Goal: Task Accomplishment & Management: Complete application form

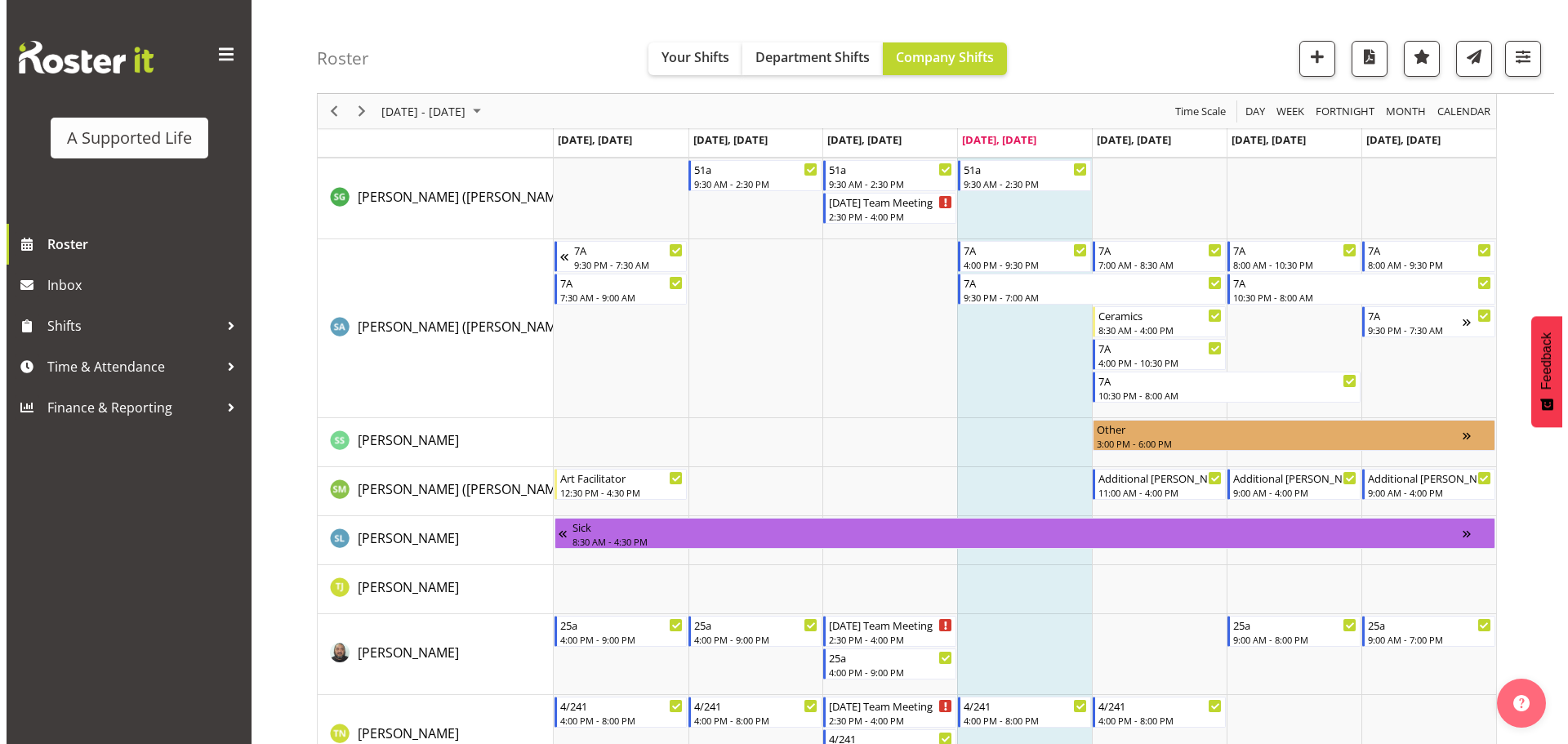
scroll to position [3837, 0]
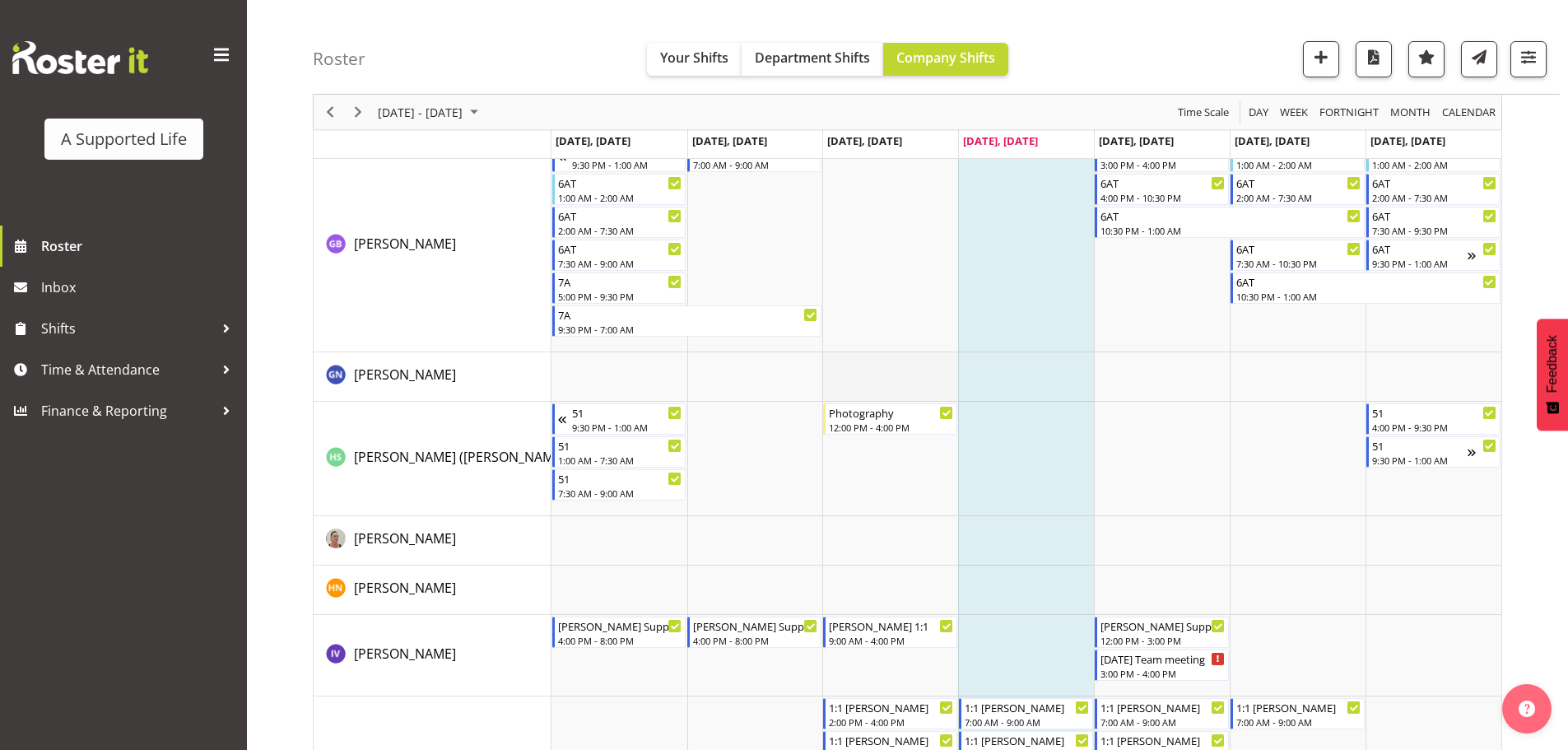
click at [896, 386] on td "Timeline Week of September 4, 2025" at bounding box center [890, 377] width 136 height 50
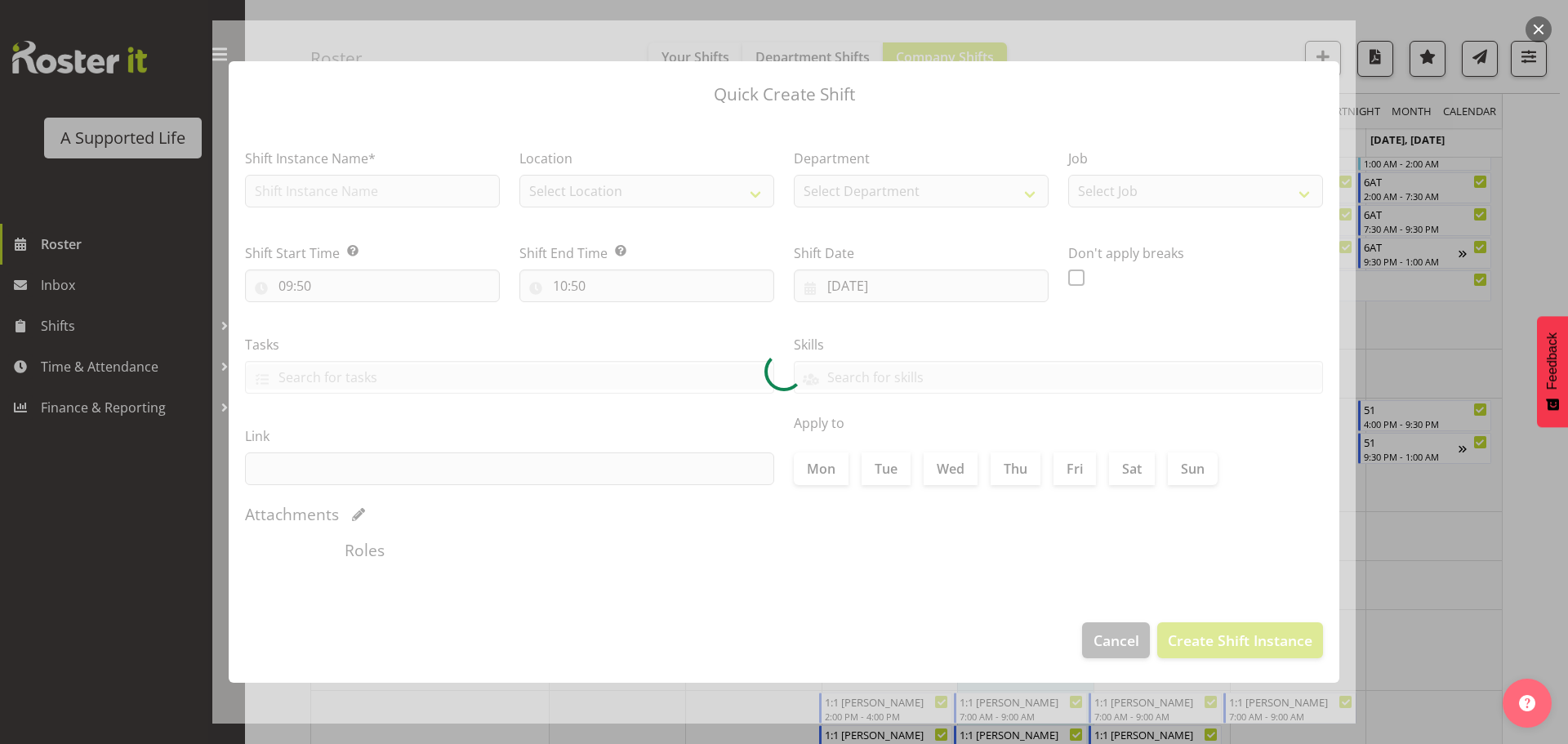
type input "[DATE]"
checkbox input "true"
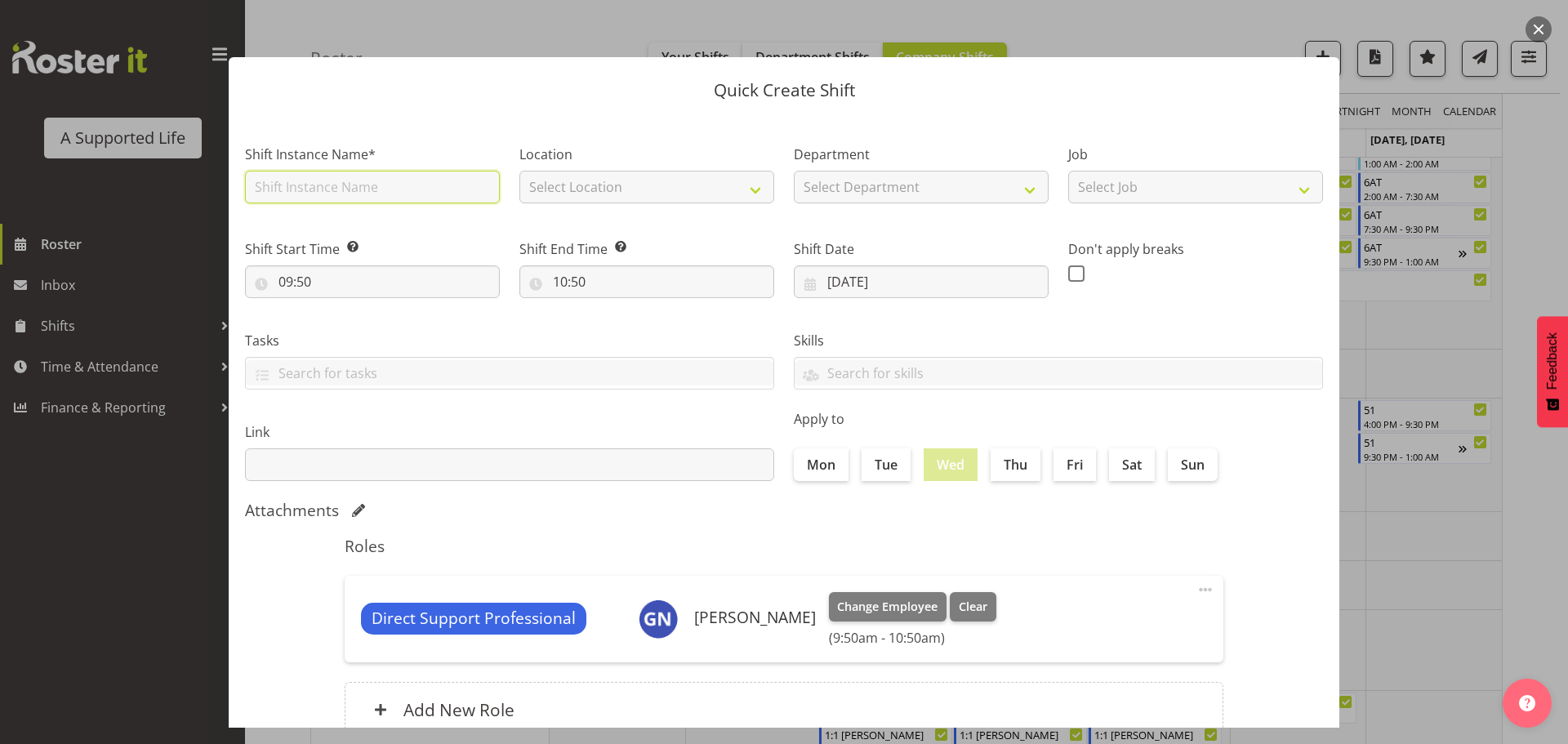
click at [324, 178] on input "text" at bounding box center [372, 187] width 255 height 33
click at [393, 189] on input "Orientation (Admin)" at bounding box center [372, 187] width 255 height 33
drag, startPoint x: 390, startPoint y: 189, endPoint x: 185, endPoint y: 187, distance: 205.0
click at [185, 187] on div "Quick Create Shift Shift Instance Name* Orientation (Admin) Location Select Loc…" at bounding box center [784, 372] width 1568 height 744
type input "Systems Orientation"
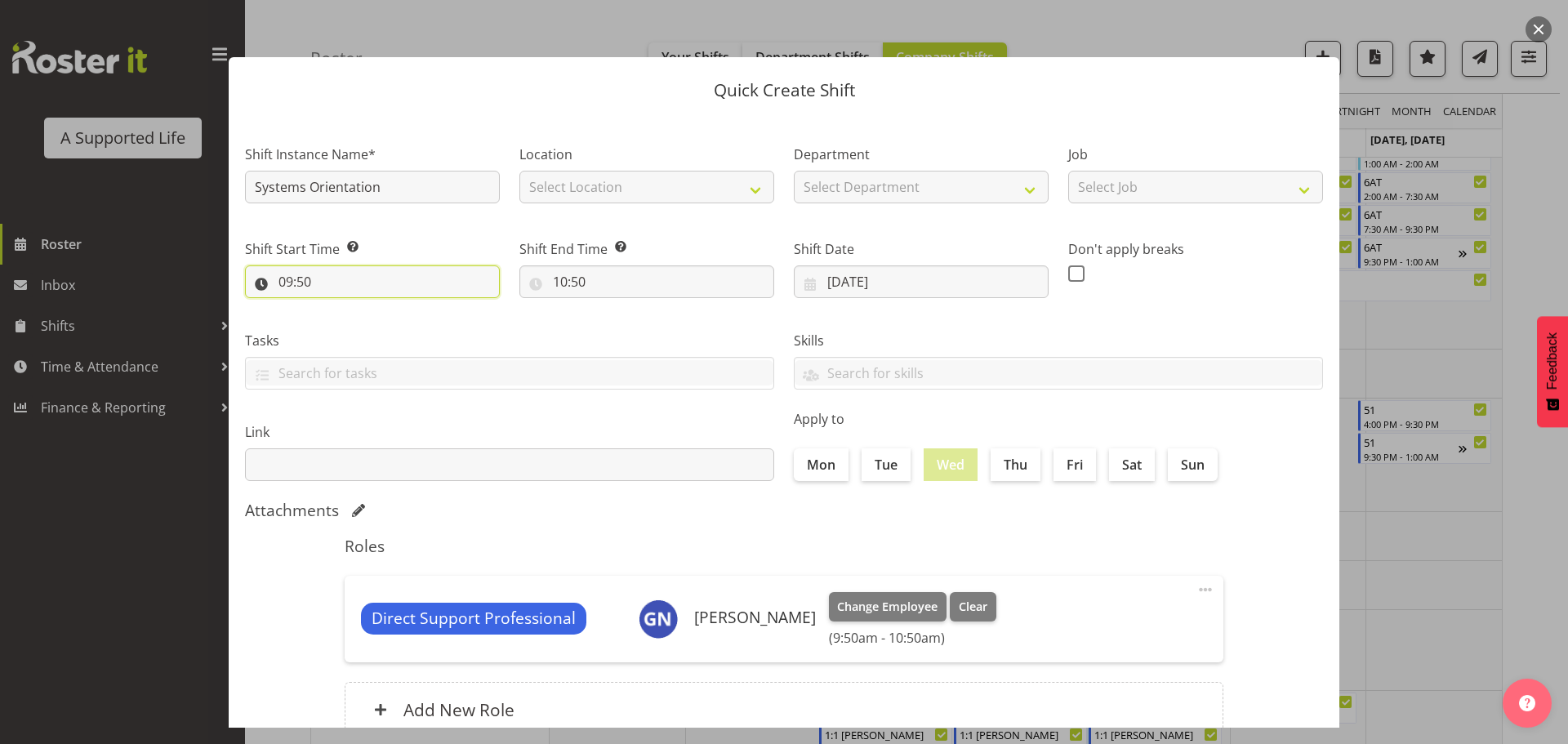
click at [342, 281] on input "09:50" at bounding box center [372, 281] width 255 height 33
click at [354, 323] on select "00 01 02 03 04 05 06 07 08 09 10 11 12 13 14 15 16 17 18 19 20 21 22 23" at bounding box center [357, 325] width 37 height 33
select select "13"
click at [338, 308] on select "00 01 02 03 04 05 06 07 08 09 10 11 12 13 14 15 16 17 18 19 20 21 22 23" at bounding box center [357, 325] width 37 height 33
type input "13:50"
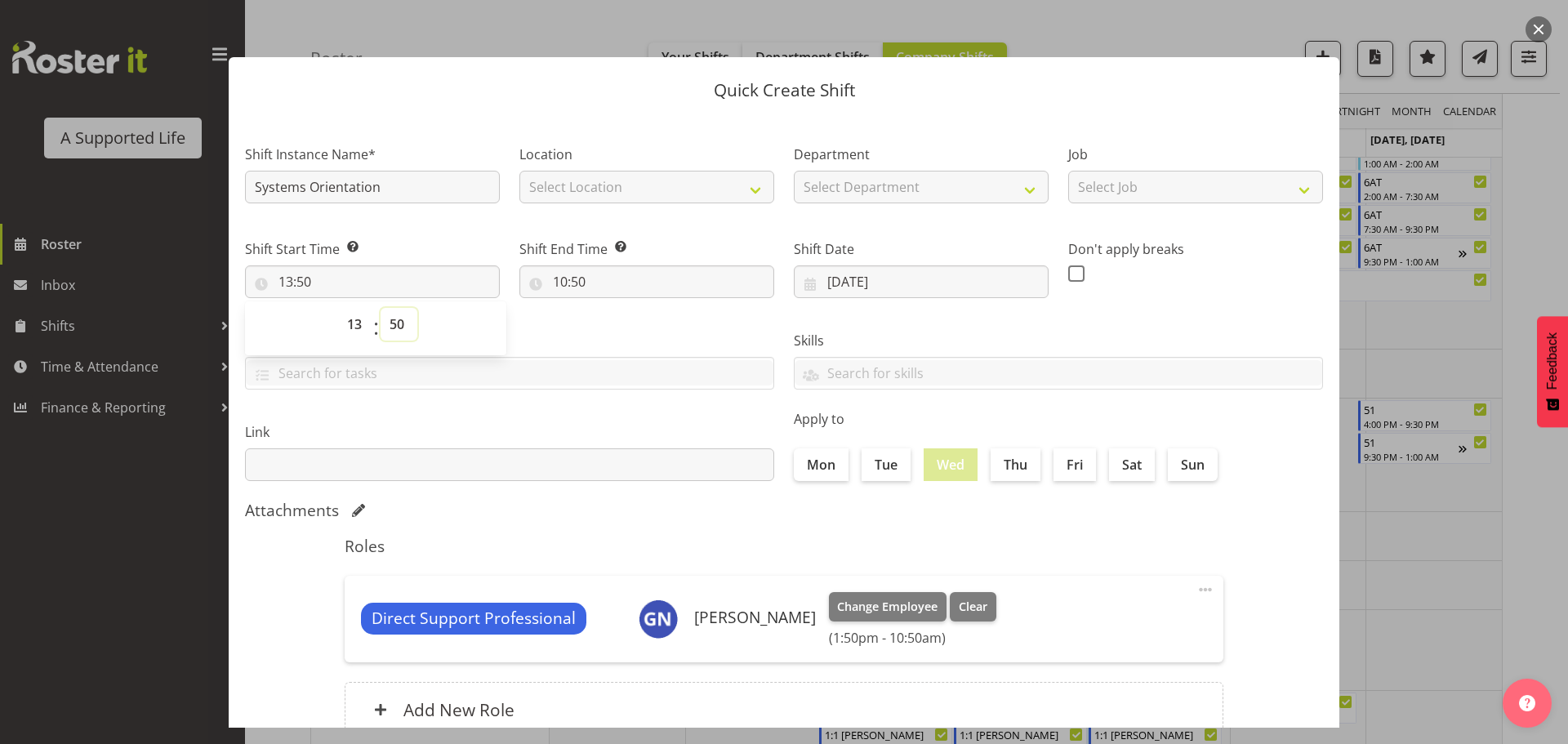
click at [393, 325] on select "00 01 02 03 04 05 06 07 08 09 10 11 12 13 14 15 16 17 18 19 20 21 22 23 24 25 2…" at bounding box center [399, 325] width 37 height 33
select select "0"
click at [381, 308] on select "00 01 02 03 04 05 06 07 08 09 10 11 12 13 14 15 16 17 18 19 20 21 22 23 24 25 2…" at bounding box center [399, 325] width 37 height 33
type input "13:00"
click at [577, 325] on div "Tasks" at bounding box center [509, 354] width 549 height 91
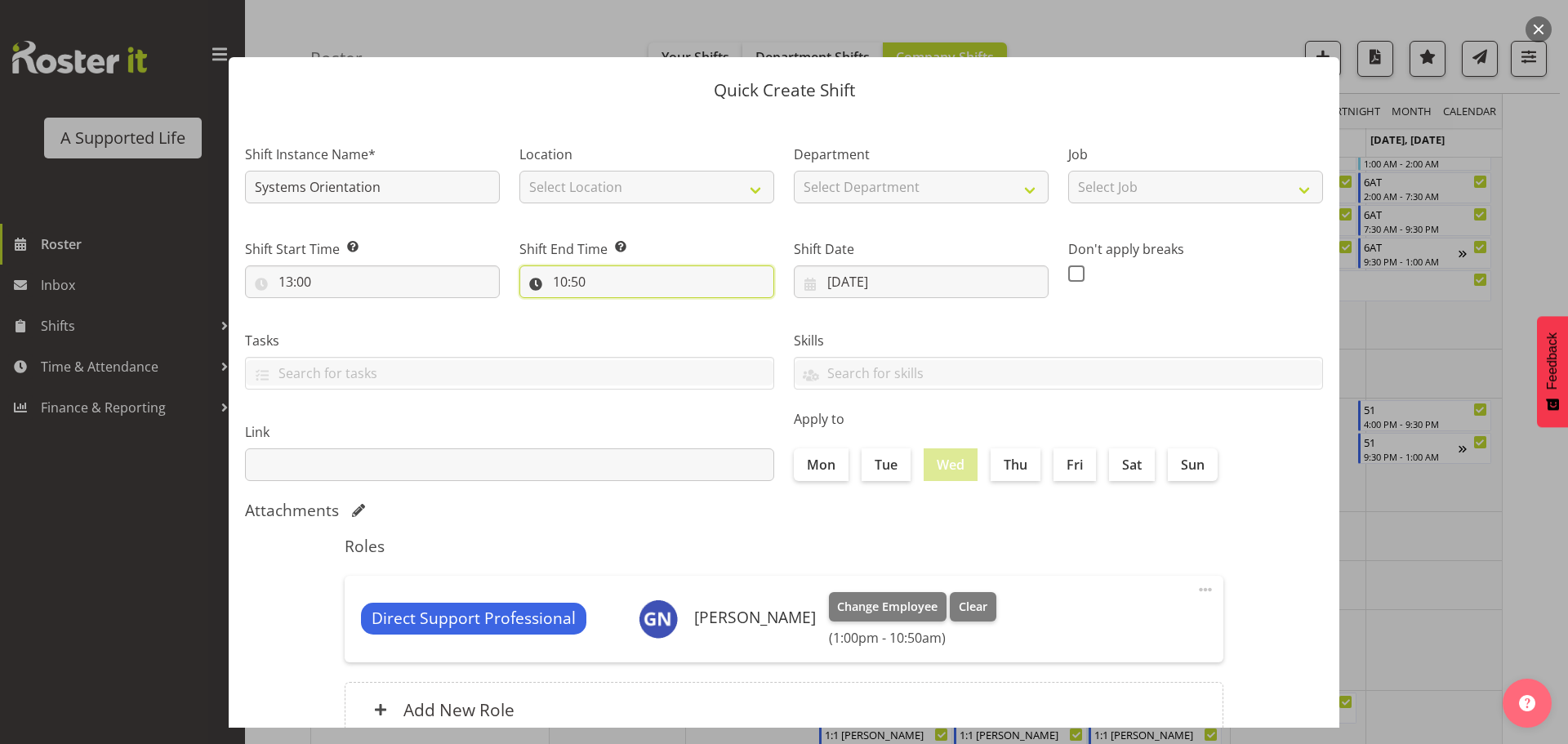
click at [561, 277] on input "10:50" at bounding box center [647, 281] width 255 height 33
click at [623, 324] on select "00 01 02 03 04 05 06 07 08 09 10 11 12 13 14 15 16 17 18 19 20 21 22 23" at bounding box center [631, 325] width 37 height 33
select select "14"
click at [613, 308] on select "00 01 02 03 04 05 06 07 08 09 10 11 12 13 14 15 16 17 18 19 20 21 22 23" at bounding box center [631, 325] width 37 height 33
type input "14:50"
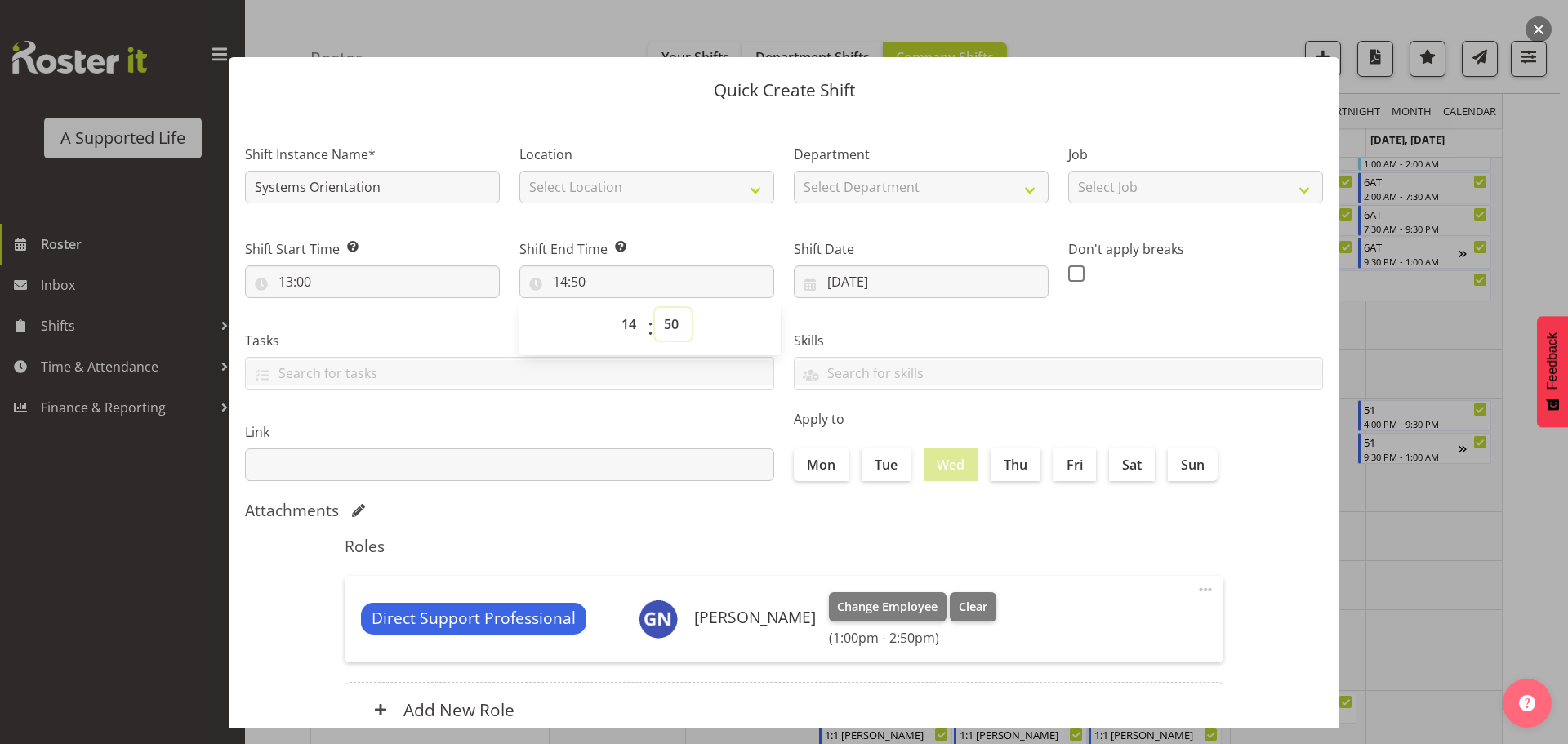
click at [667, 325] on select "00 01 02 03 04 05 06 07 08 09 10 11 12 13 14 15 16 17 18 19 20 21 22 23 24 25 2…" at bounding box center [673, 325] width 37 height 33
select select "30"
click at [655, 308] on select "00 01 02 03 04 05 06 07 08 09 10 11 12 13 14 15 16 17 18 19 20 21 22 23 24 25 2…" at bounding box center [673, 325] width 37 height 33
type input "14:30"
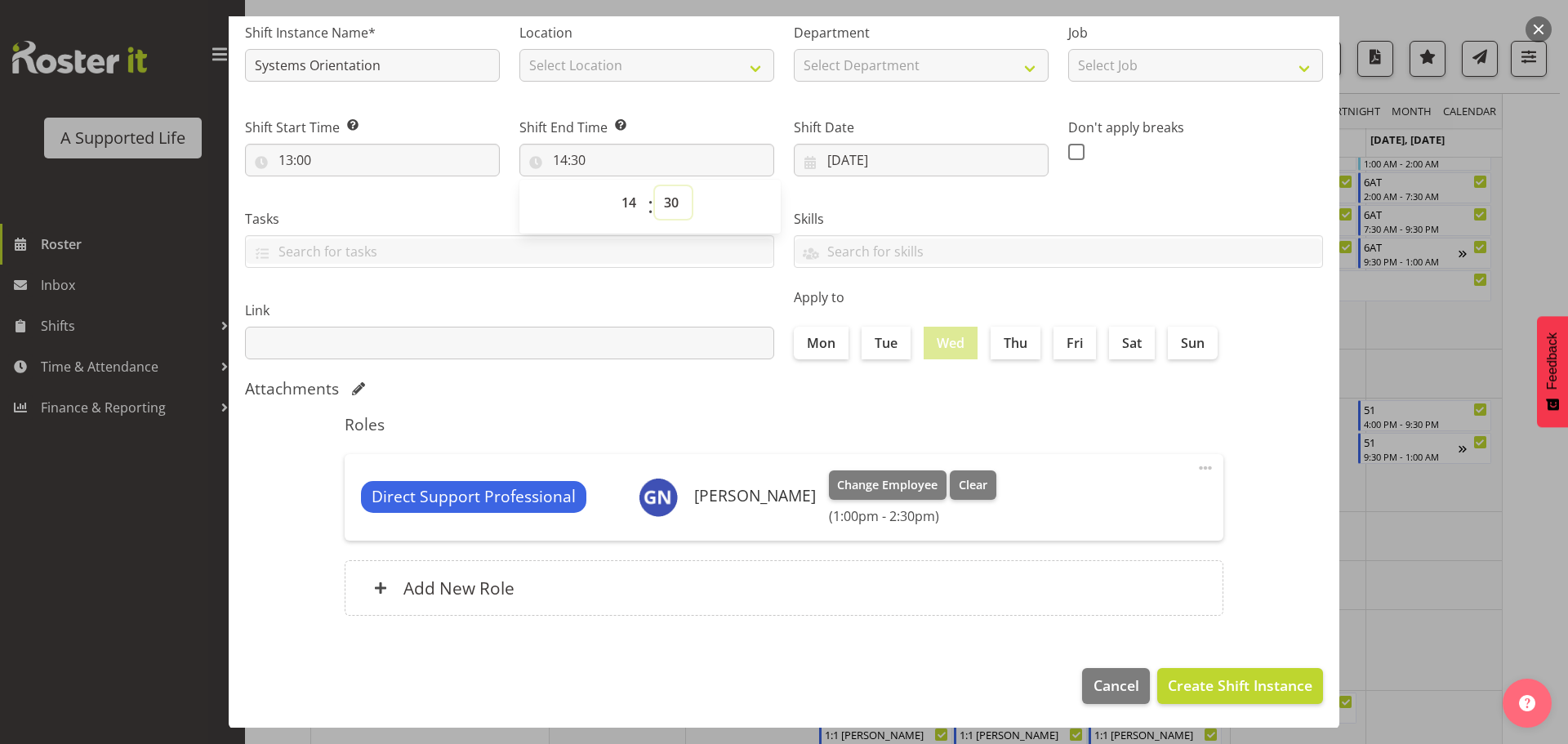
scroll to position [123, 0]
click at [1226, 678] on span "Create Shift Instance" at bounding box center [1240, 684] width 144 height 22
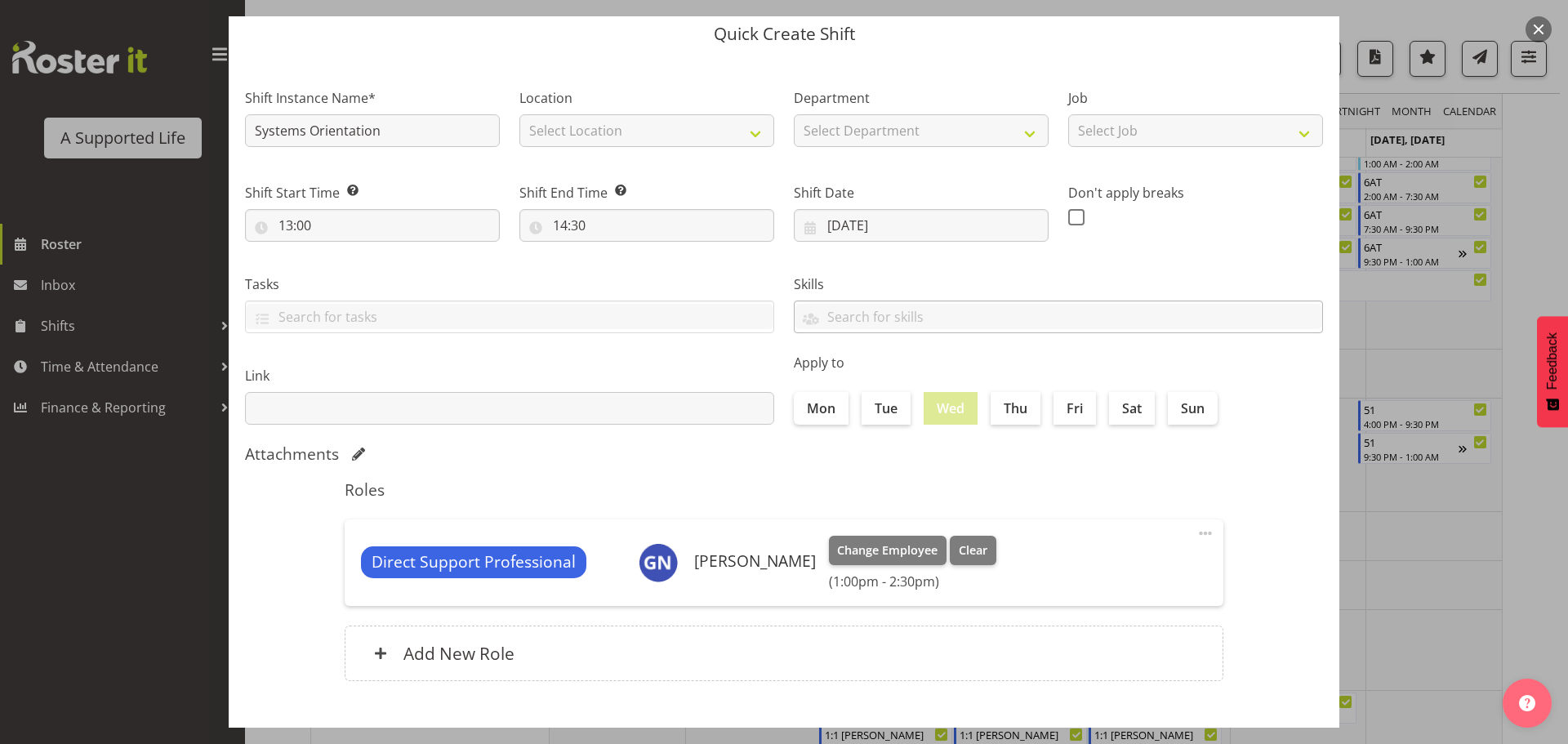
scroll to position [82, 0]
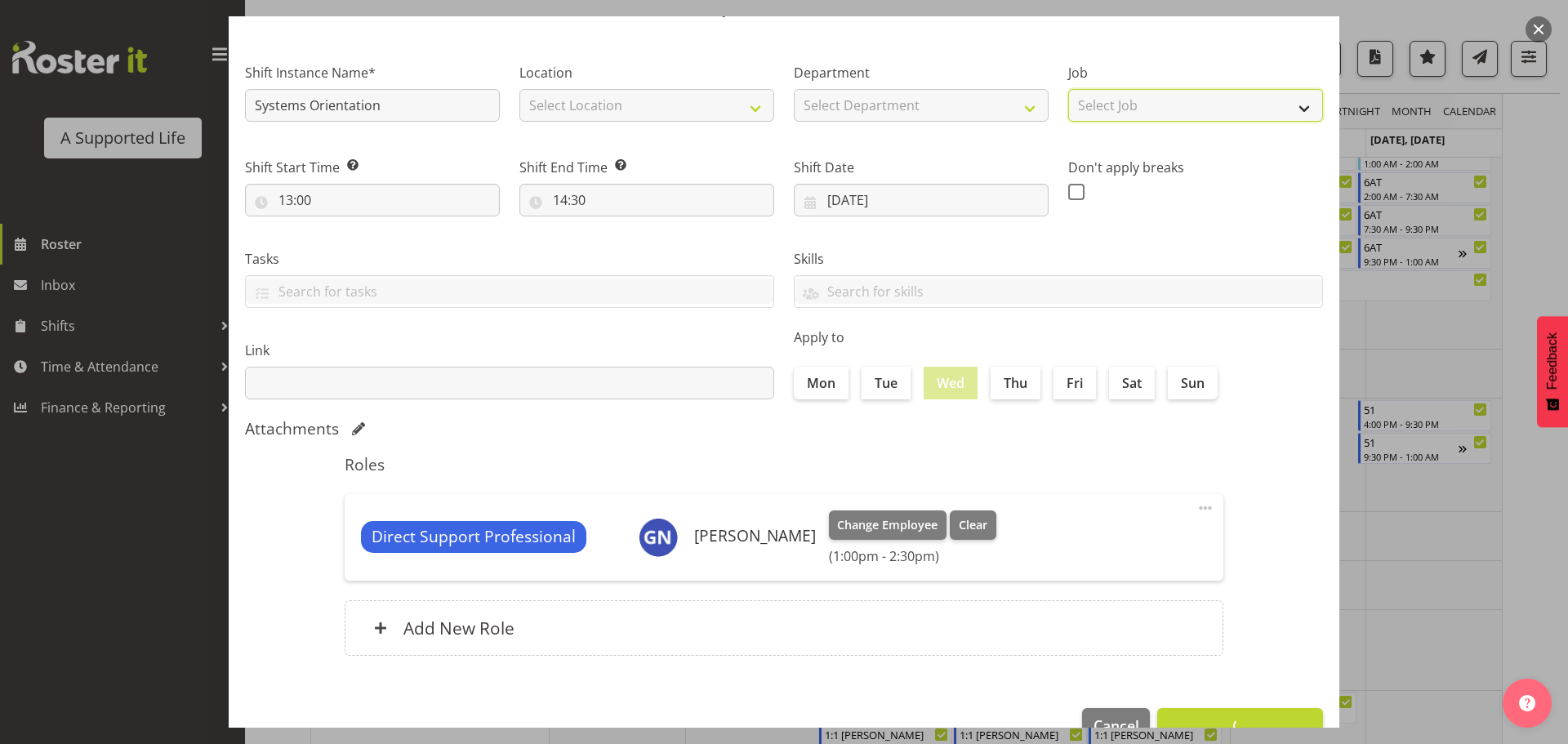
click at [1292, 108] on select "Select Job Accounts and Payroll Admin Support Aspirations and Support Facilitat…" at bounding box center [1195, 105] width 255 height 33
select select "4112"
click at [1068, 89] on select "Select Job Accounts and Payroll Admin Support Aspirations and Support Facilitat…" at bounding box center [1195, 105] width 255 height 33
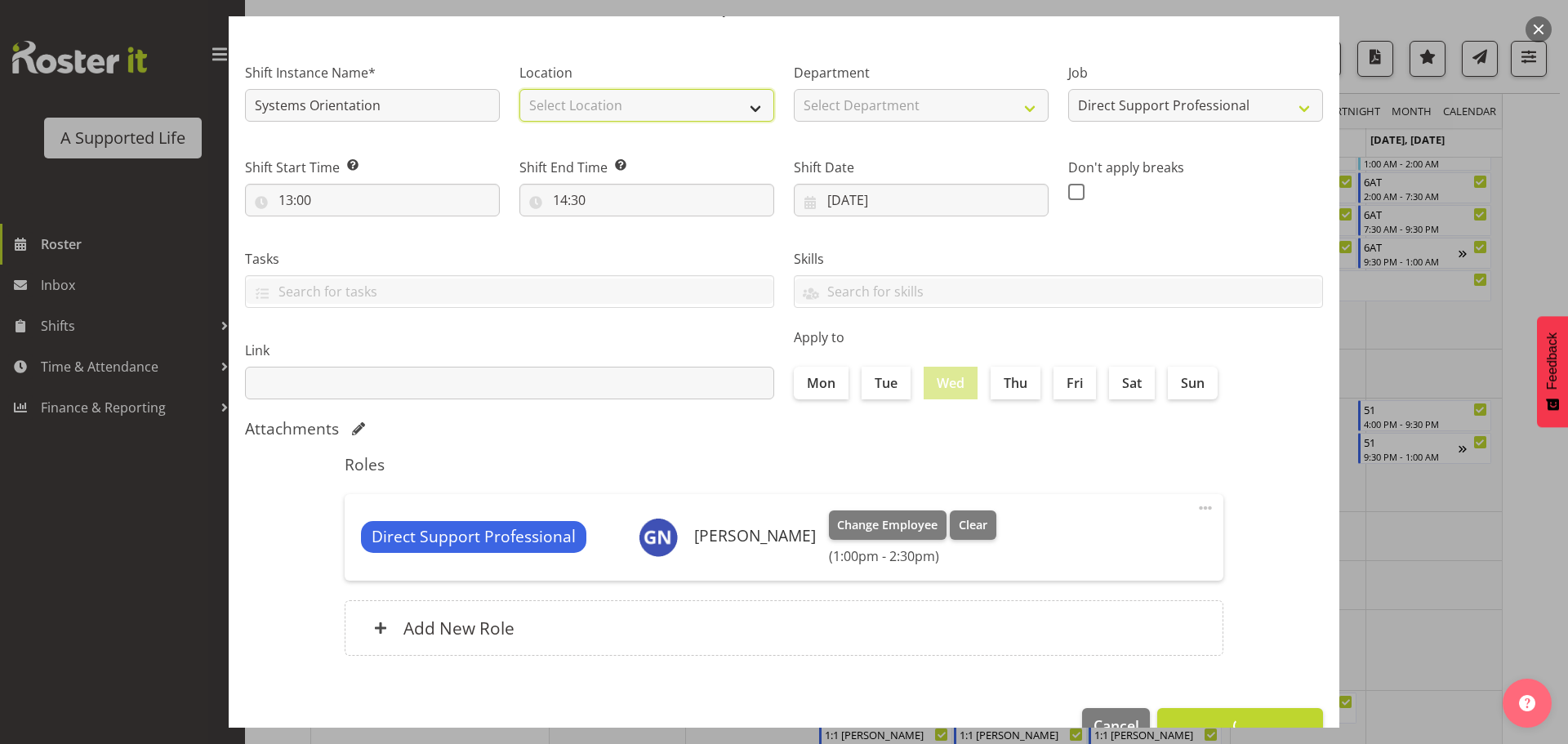
click at [753, 107] on select "Select Location" at bounding box center [647, 105] width 255 height 33
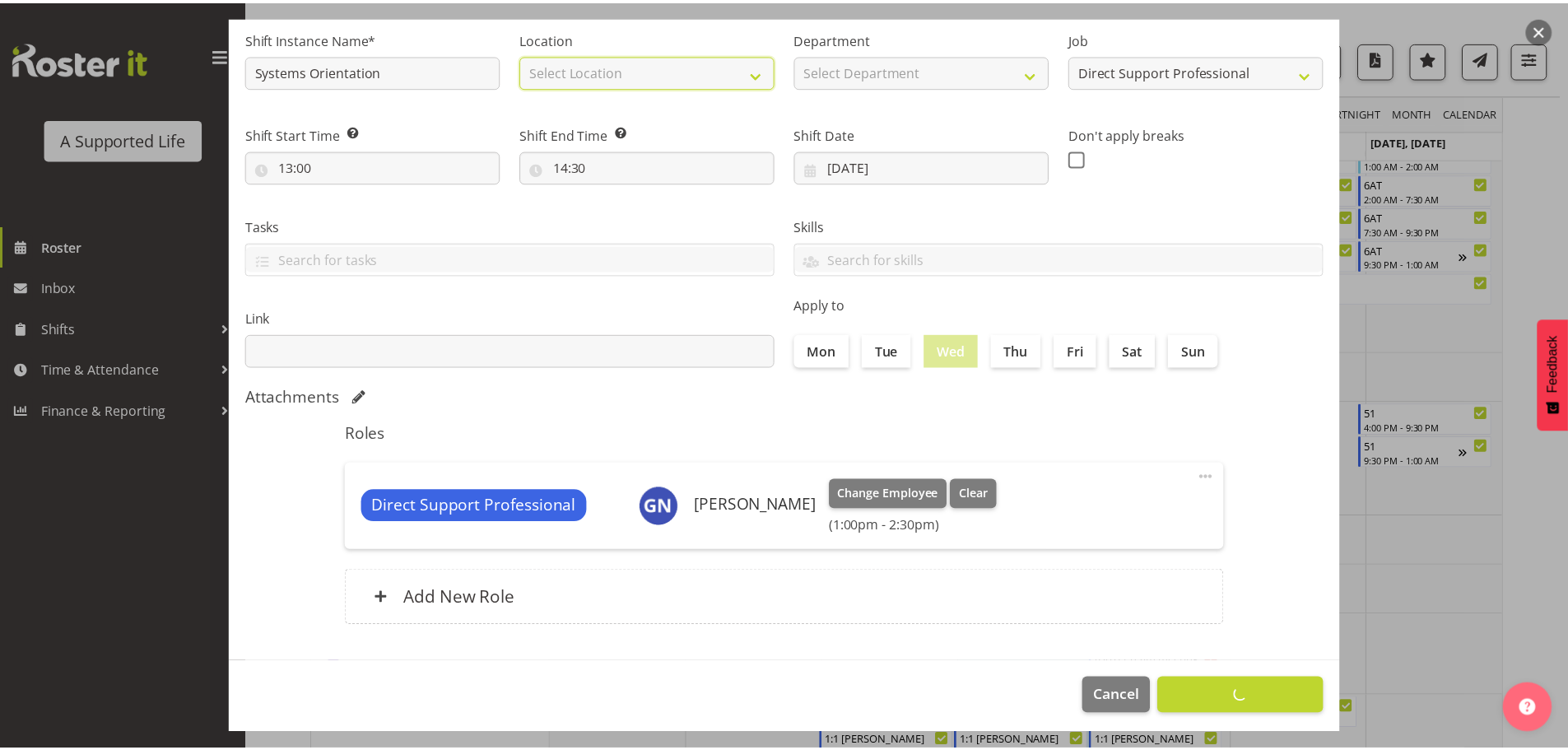
scroll to position [124, 0]
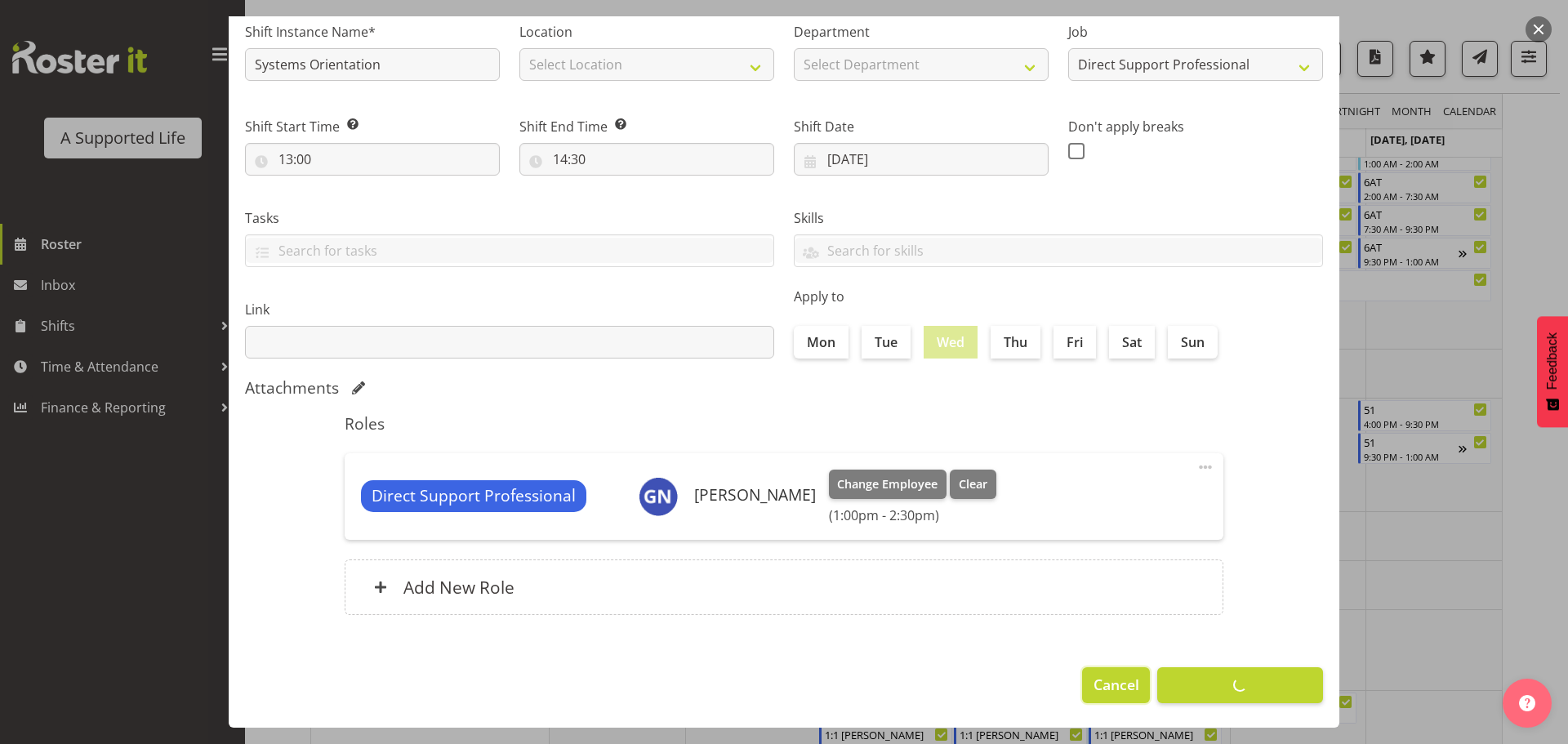
click at [1094, 676] on span "Cancel" at bounding box center [1116, 684] width 46 height 22
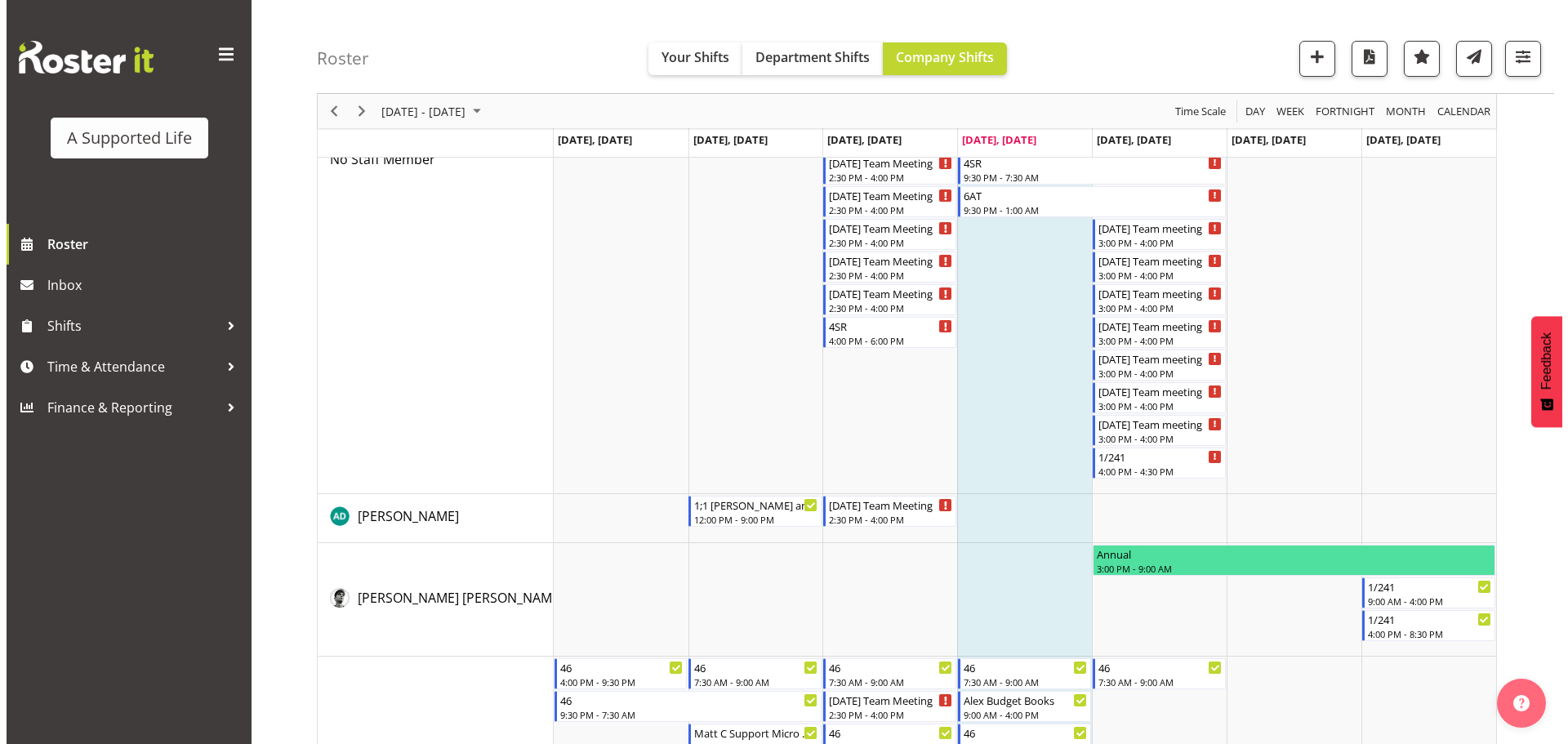
scroll to position [4098, 0]
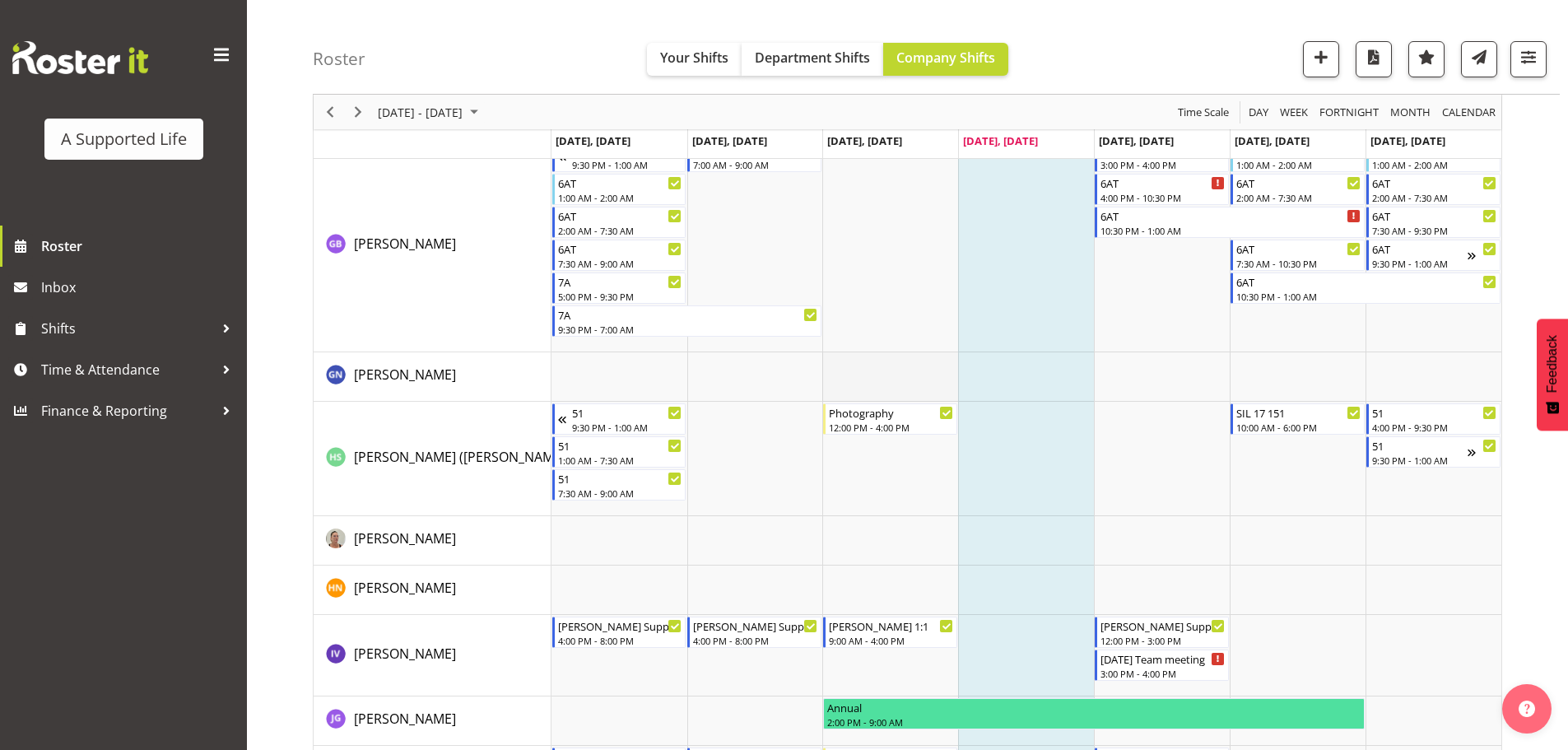
click at [911, 380] on td "Timeline Week of September 4, 2025" at bounding box center [890, 377] width 136 height 50
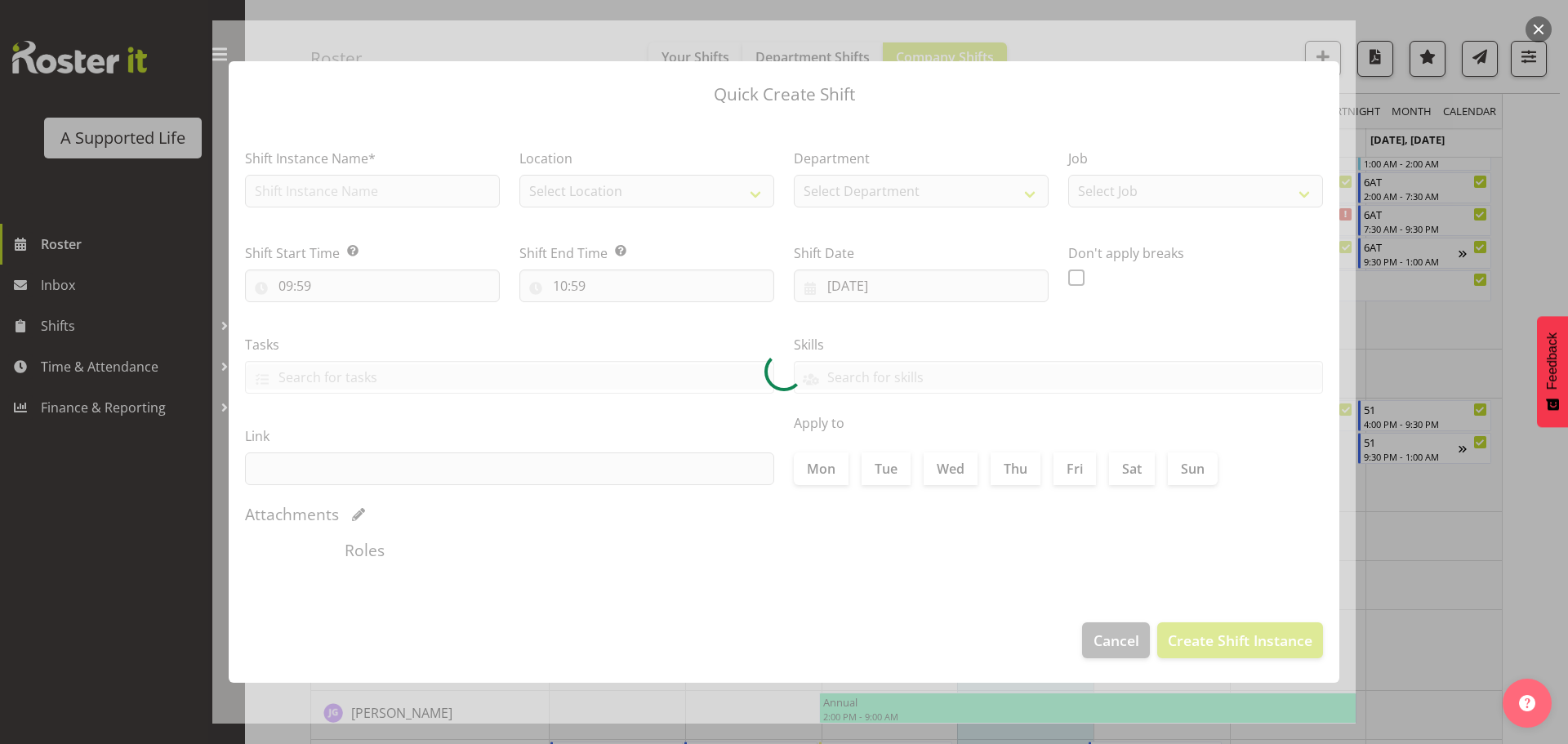
type input "[DATE]"
checkbox input "true"
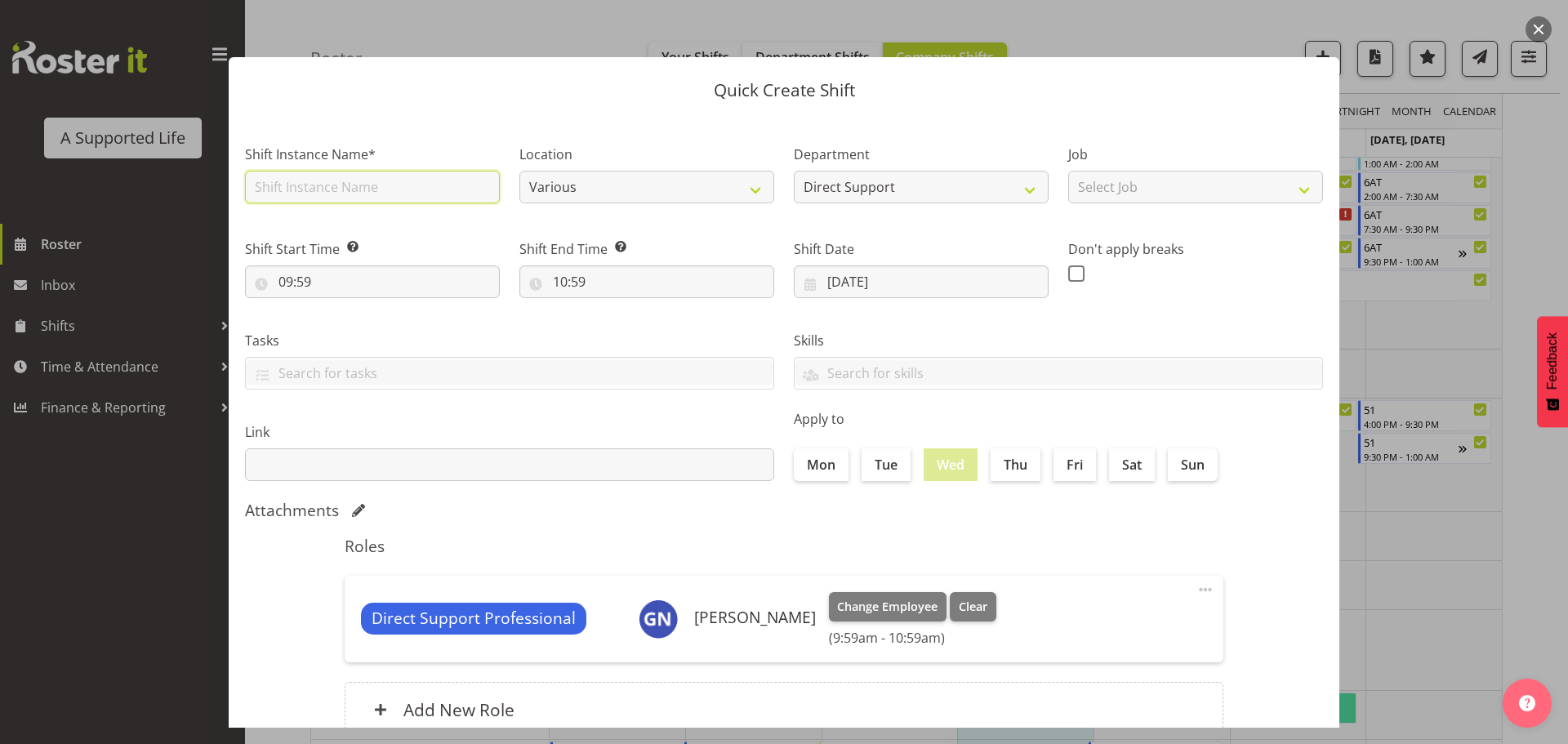
click at [404, 198] on input "text" at bounding box center [372, 187] width 255 height 33
type input "Systems Orientation"
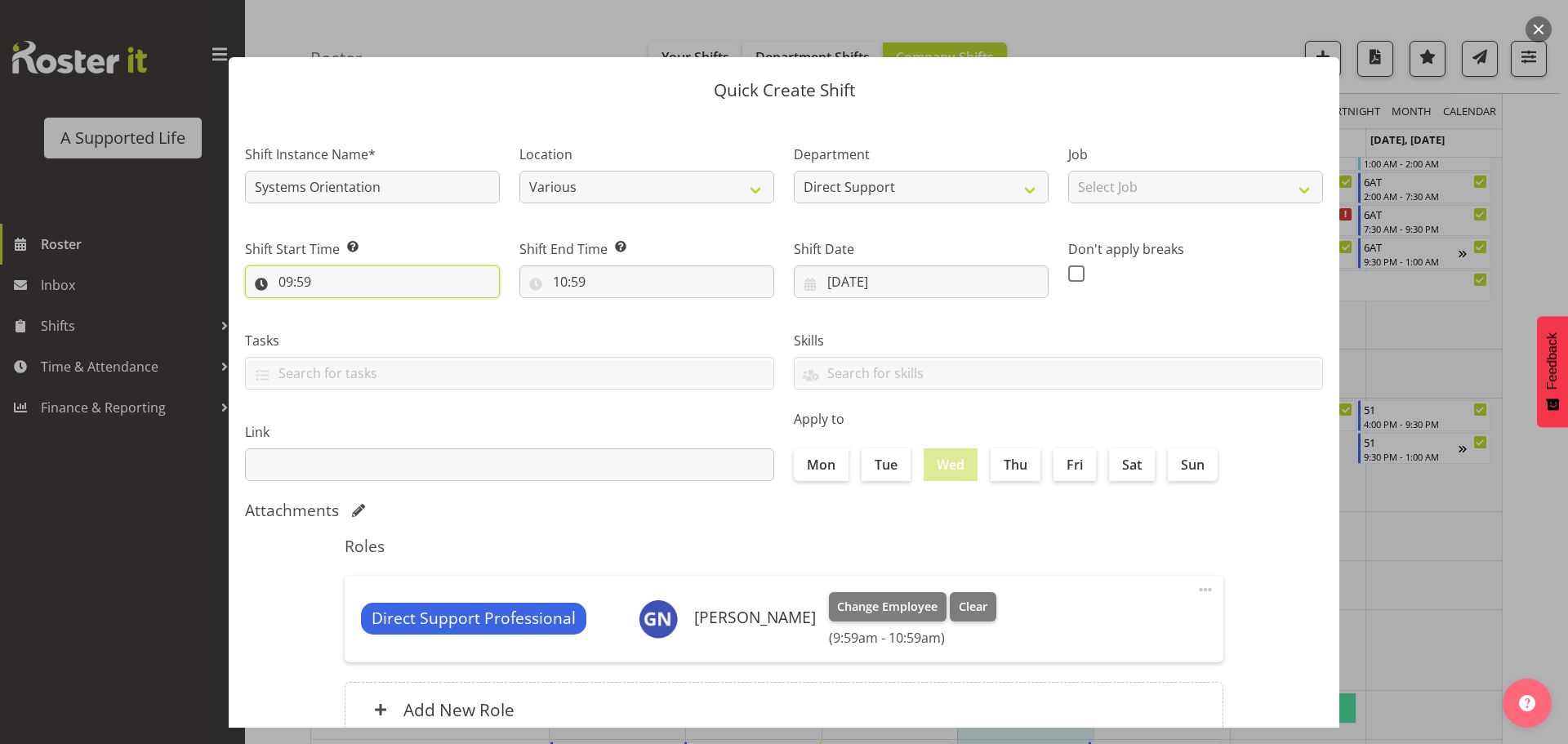
click at [349, 279] on input "09:59" at bounding box center [372, 281] width 255 height 33
click at [355, 325] on select "00 01 02 03 04 05 06 07 08 09 10 11 12 13 14 15 16 17 18 19 20 21 22 23" at bounding box center [357, 325] width 37 height 33
select select "13"
click at [338, 308] on select "00 01 02 03 04 05 06 07 08 09 10 11 12 13 14 15 16 17 18 19 20 21 22 23" at bounding box center [357, 325] width 37 height 33
type input "13:59"
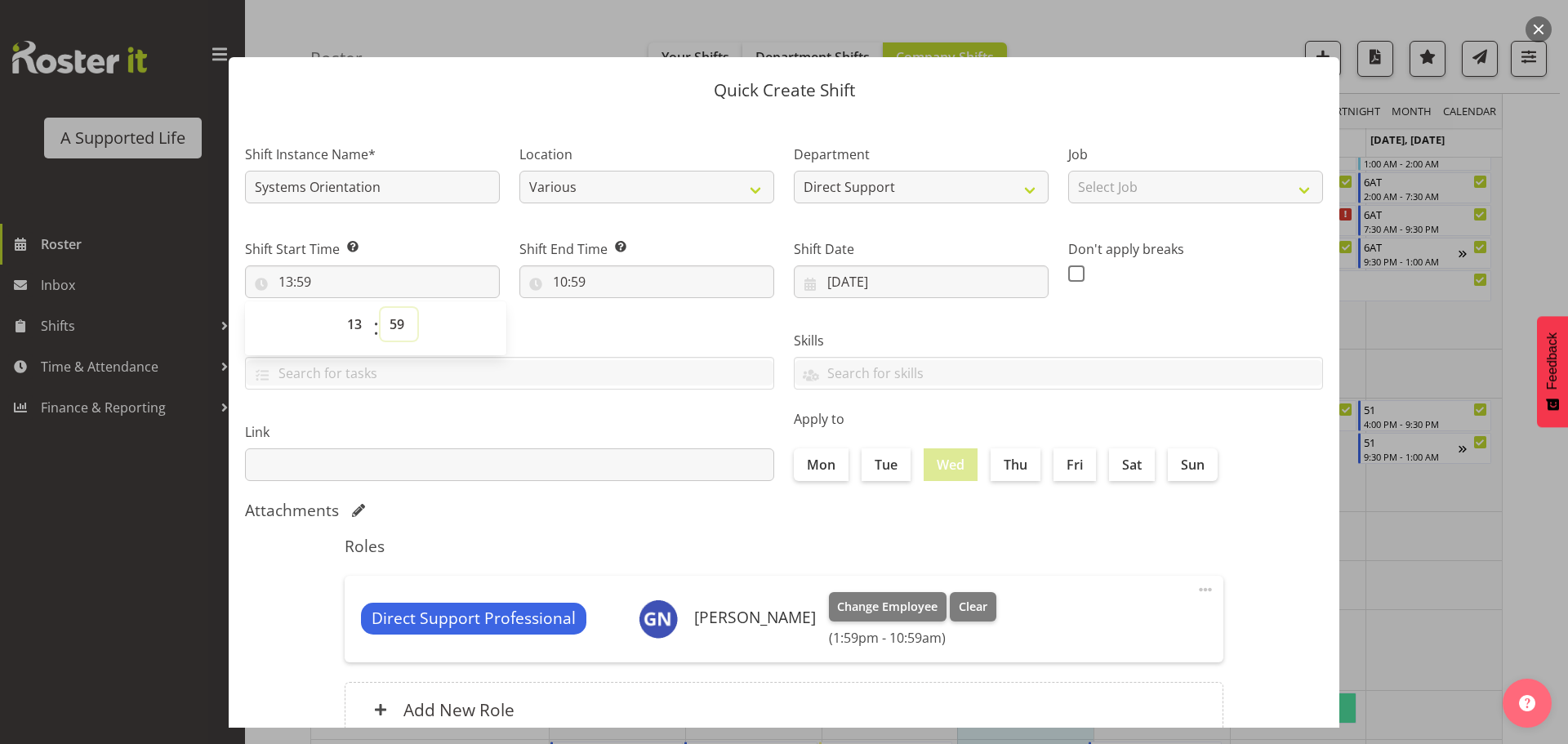
click at [402, 319] on select "00 01 02 03 04 05 06 07 08 09 10 11 12 13 14 15 16 17 18 19 20 21 22 23 24 25 2…" at bounding box center [399, 325] width 37 height 33
select select "0"
click at [381, 308] on select "00 01 02 03 04 05 06 07 08 09 10 11 12 13 14 15 16 17 18 19 20 21 22 23 24 25 2…" at bounding box center [399, 325] width 37 height 33
type input "13:00"
click at [581, 331] on label "Tasks" at bounding box center [509, 340] width 529 height 20
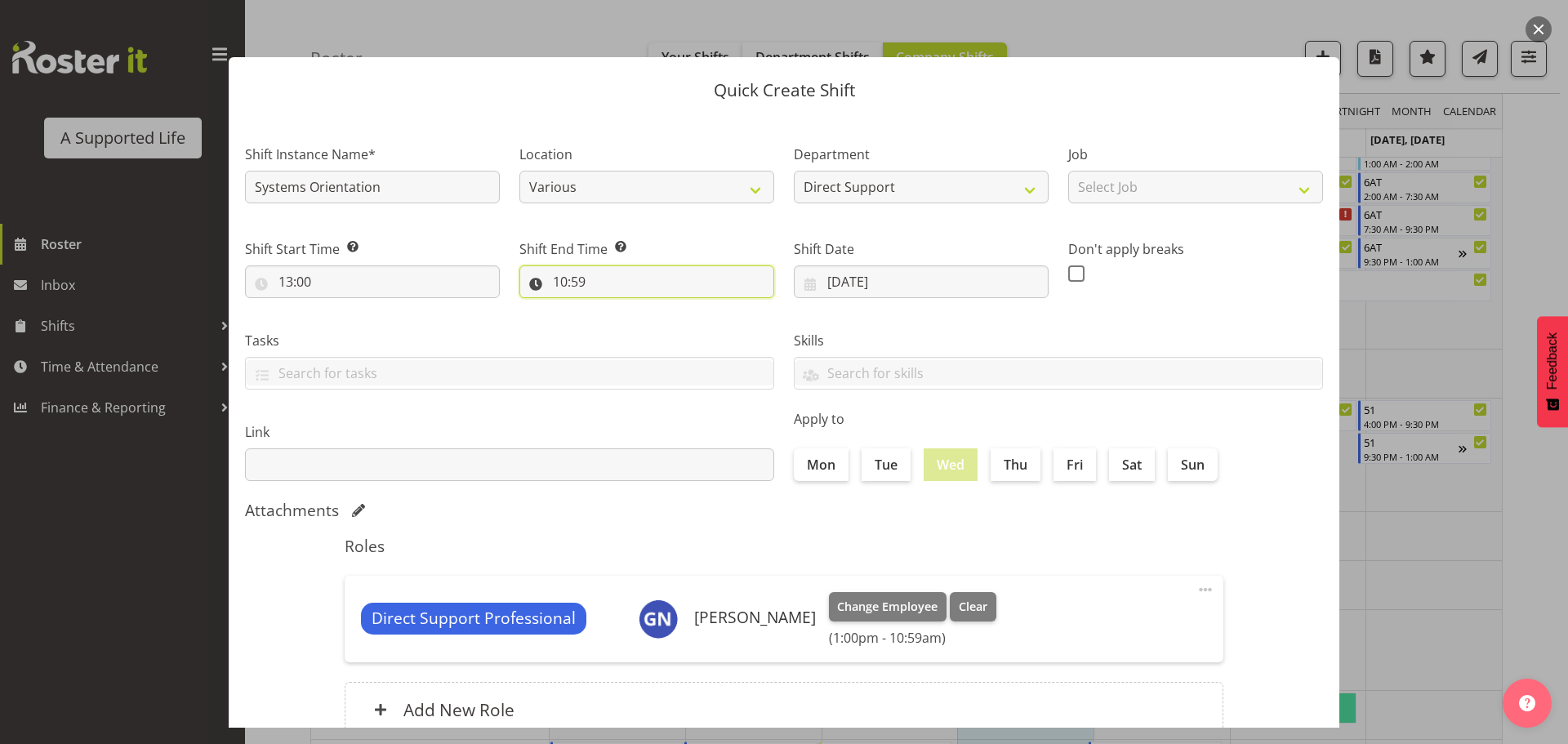
click at [569, 277] on input "10:59" at bounding box center [647, 281] width 255 height 33
click at [619, 324] on select "00 01 02 03 04 05 06 07 08 09 10 11 12 13 14 15 16 17 18 19 20 21 22 23" at bounding box center [631, 325] width 37 height 33
select select "14"
click at [613, 308] on select "00 01 02 03 04 05 06 07 08 09 10 11 12 13 14 15 16 17 18 19 20 21 22 23" at bounding box center [631, 325] width 37 height 33
type input "14:59"
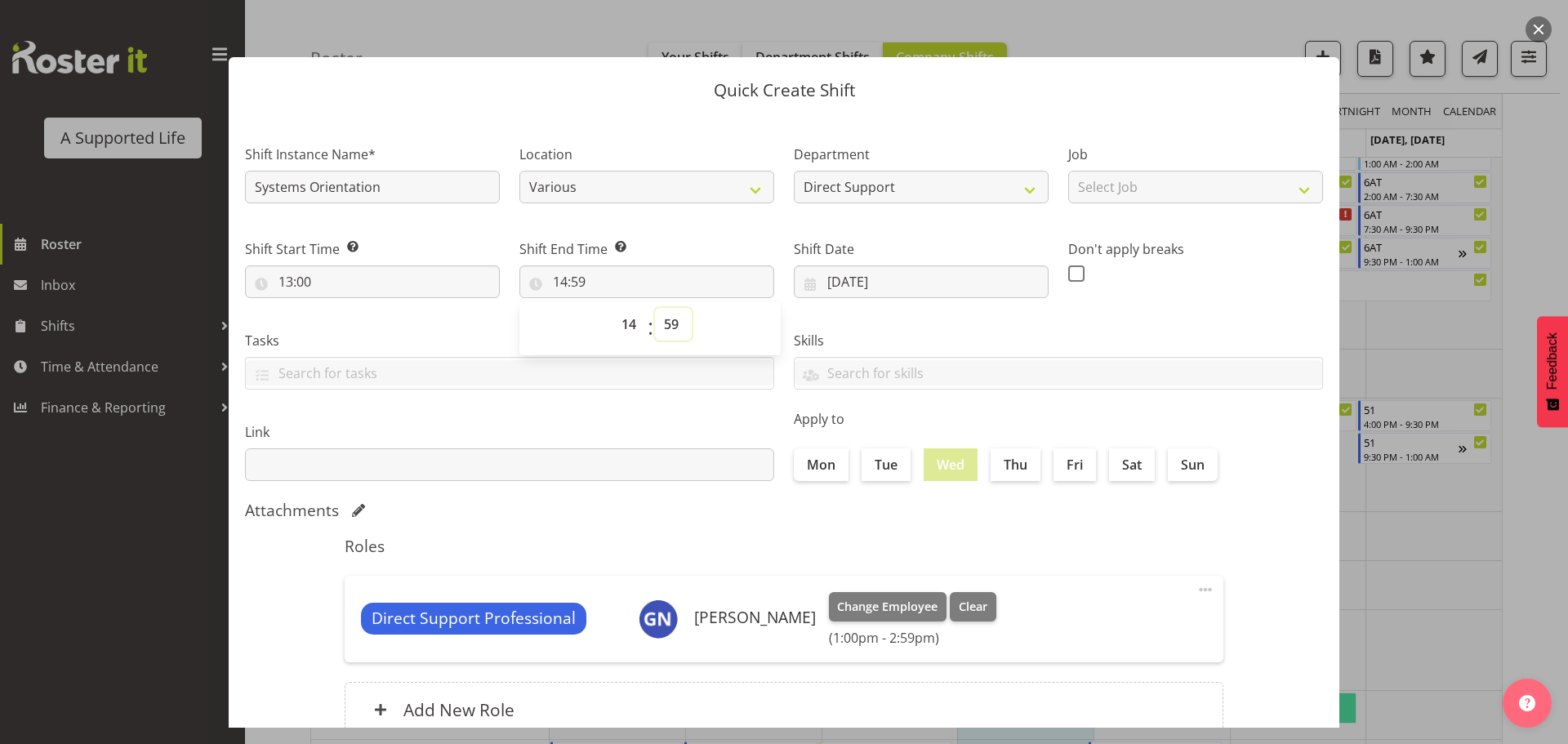
click at [661, 322] on select "00 01 02 03 04 05 06 07 08 09 10 11 12 13 14 15 16 17 18 19 20 21 22 23 24 25 2…" at bounding box center [673, 325] width 37 height 33
select select "30"
click at [655, 308] on select "00 01 02 03 04 05 06 07 08 09 10 11 12 13 14 15 16 17 18 19 20 21 22 23 24 25 2…" at bounding box center [673, 325] width 37 height 33
type input "14:30"
click at [1186, 317] on div "Skills Epilepsy Trained Fetal Alcohol Spectrum Disorder Trained Gender - Female…" at bounding box center [1059, 354] width 549 height 91
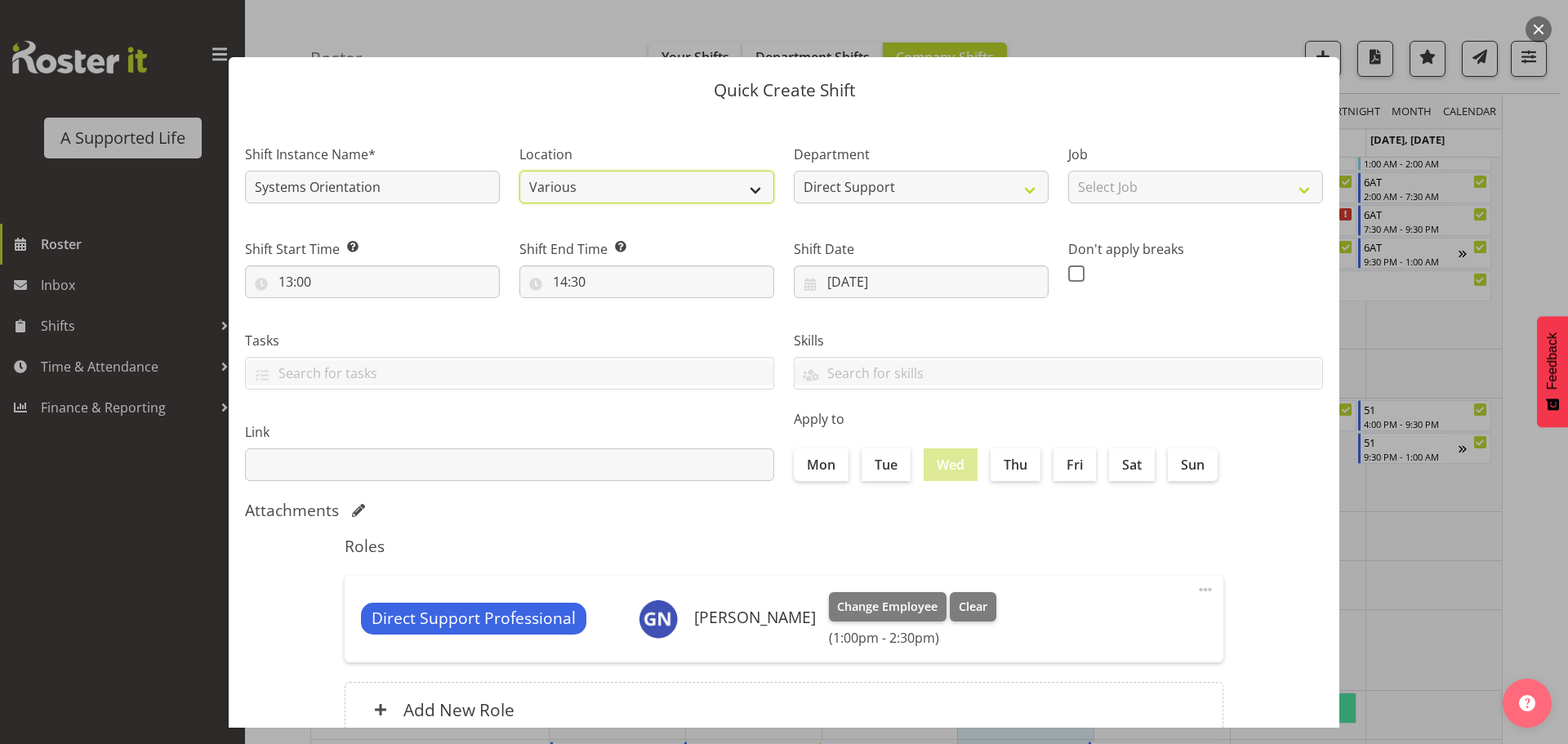
click at [750, 189] on select "Various 1.241 Edmonton Road 1/23 Taitua Drive 102 Lincoln Road 12b Coletta Lane…" at bounding box center [647, 187] width 255 height 33
select select "490"
click at [520, 171] on select "Various 1.241 Edmonton Road 1/23 Taitua Drive 102 Lincoln Road 12b Coletta Lane…" at bounding box center [647, 187] width 255 height 33
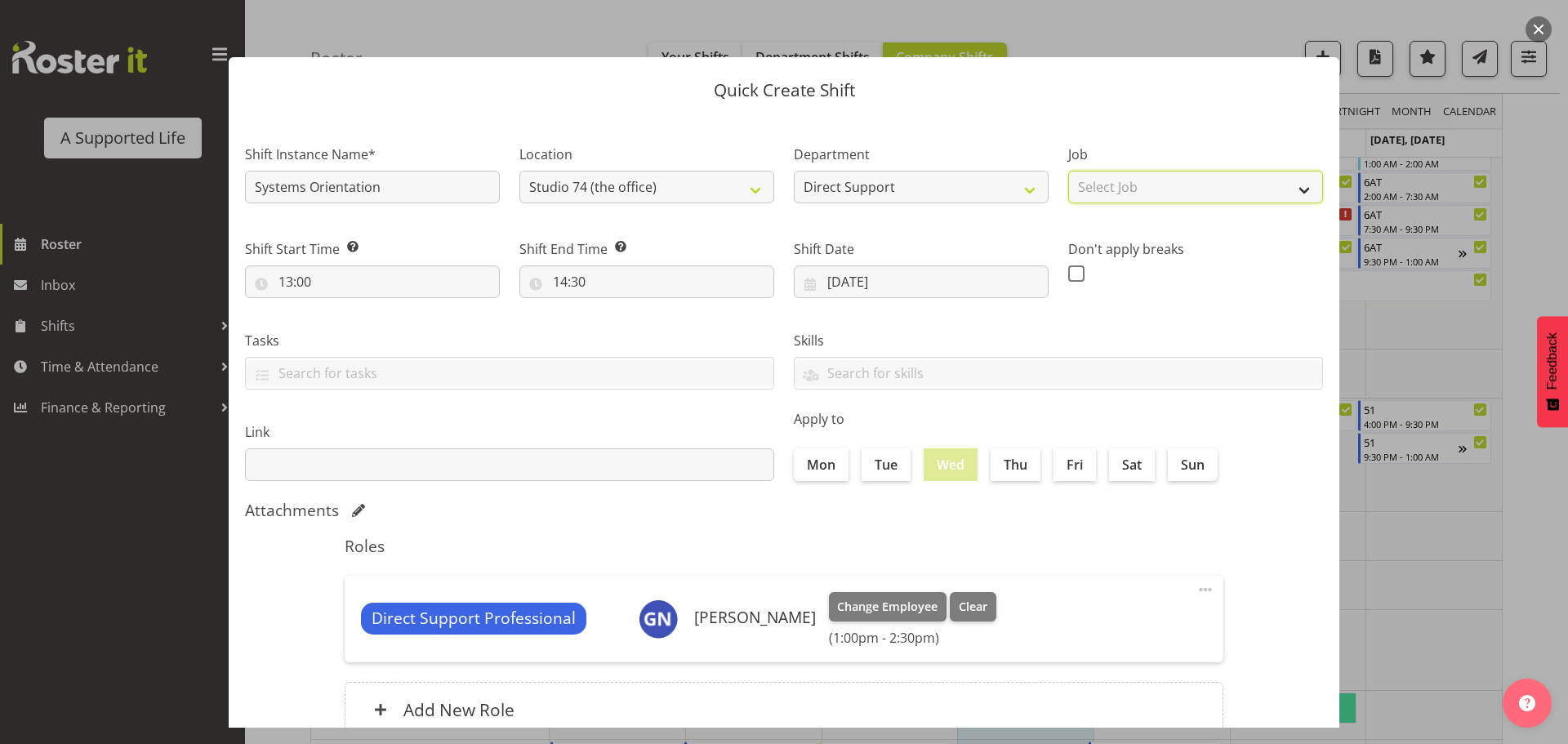
click at [1270, 188] on select "Select Job Accounts and Payroll Admin Support Aspirations and Support Facilitat…" at bounding box center [1195, 187] width 255 height 33
select select "4112"
click at [1068, 171] on select "Select Job Accounts and Payroll Admin Support Aspirations and Support Facilitat…" at bounding box center [1195, 187] width 255 height 33
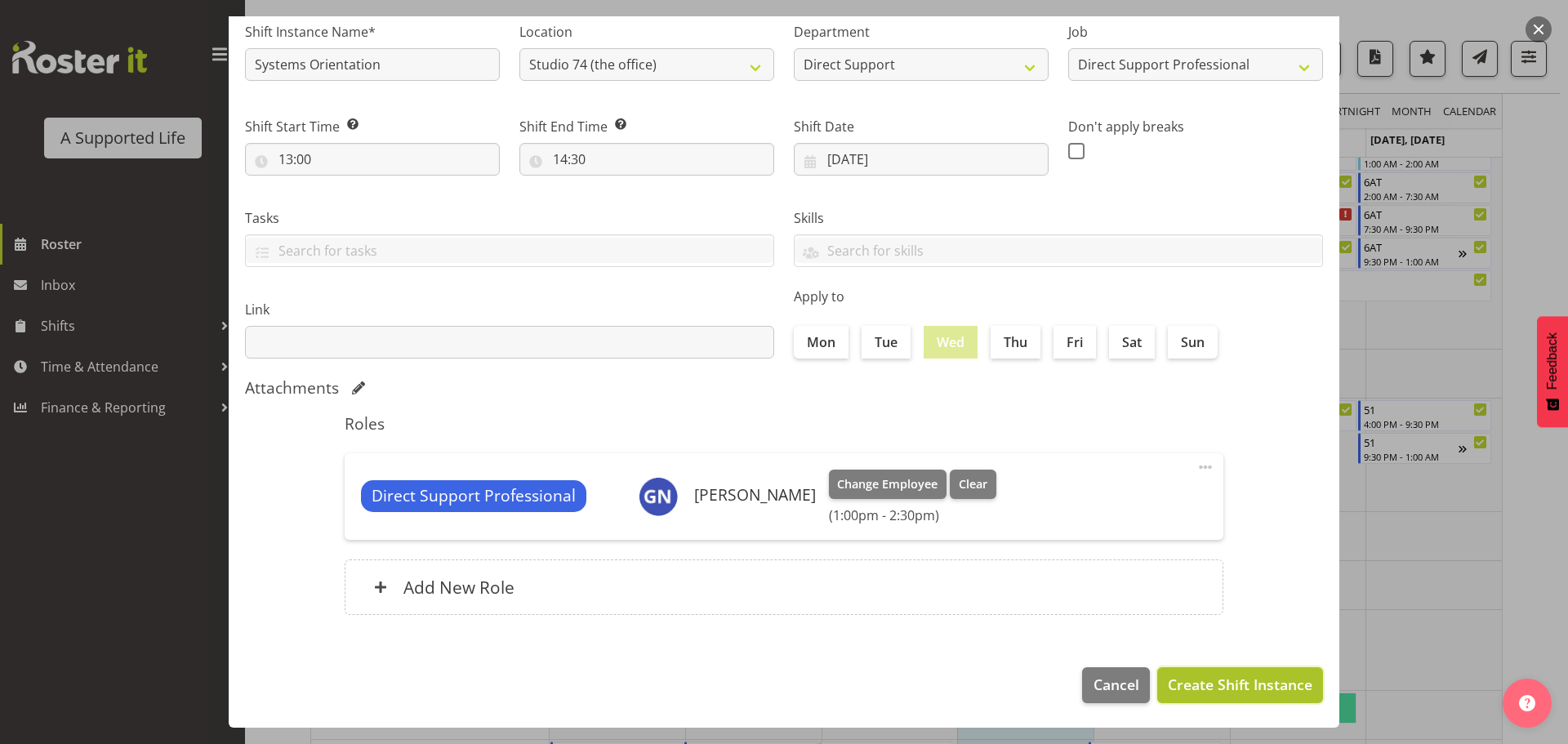
click at [1259, 689] on span "Create Shift Instance" at bounding box center [1240, 684] width 144 height 22
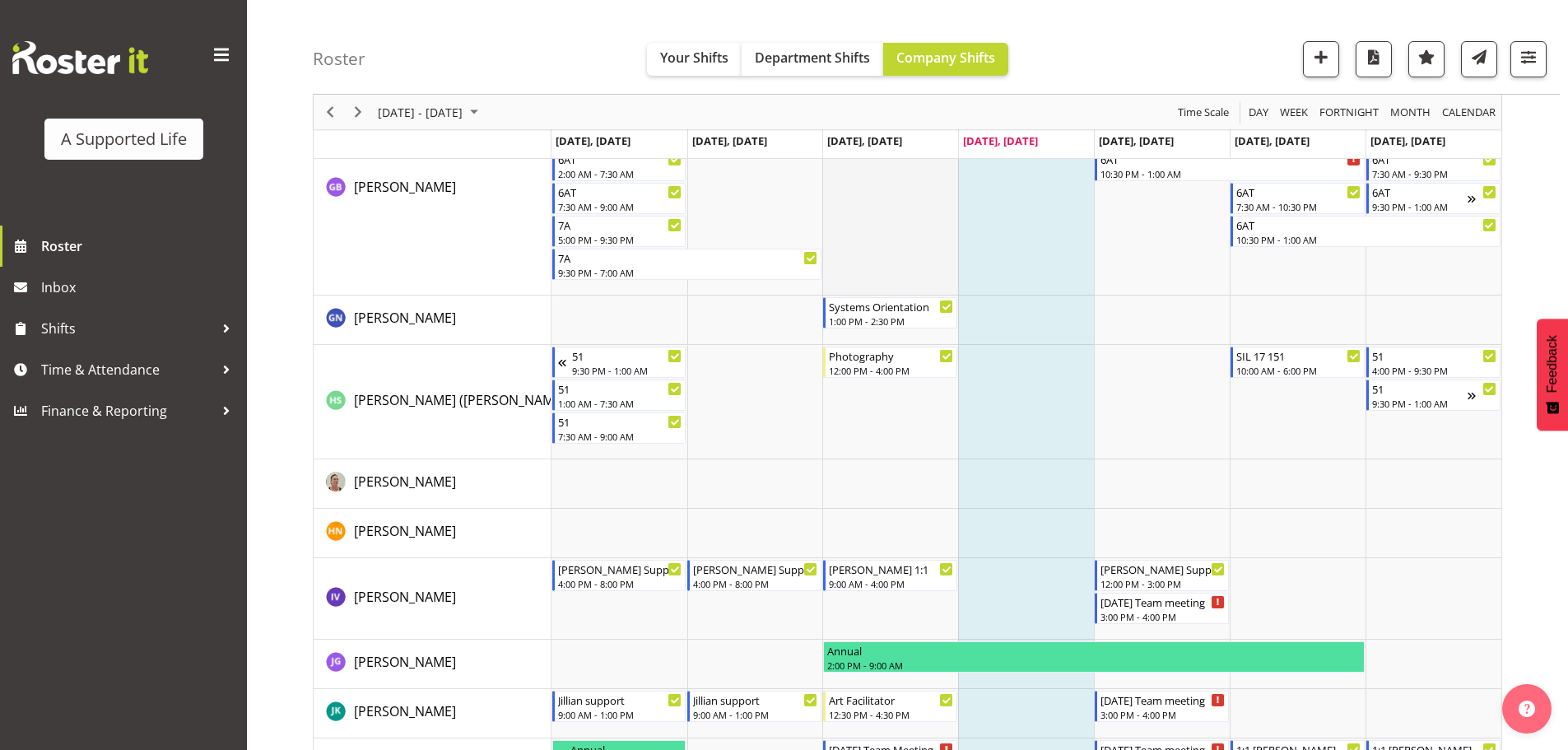
scroll to position [4214, 0]
